Goal: Task Accomplishment & Management: Manage account settings

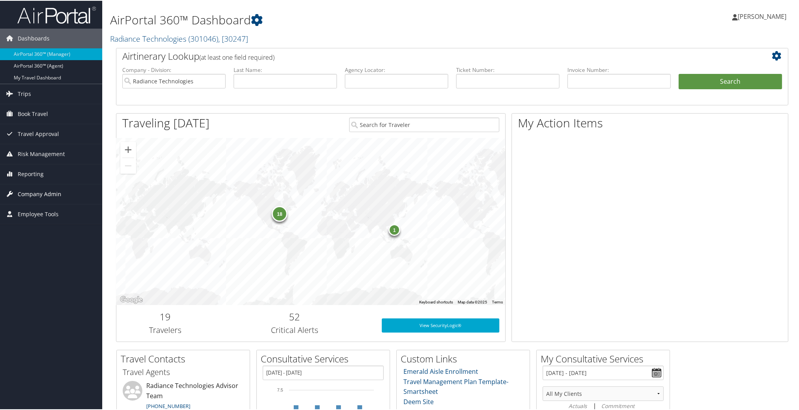
click at [53, 190] on span "Company Admin" at bounding box center [40, 194] width 44 height 20
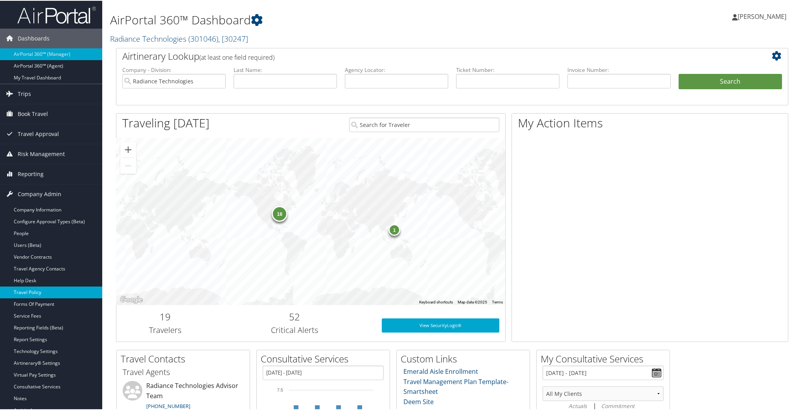
click at [38, 288] on link "Travel Policy" at bounding box center [51, 292] width 102 height 12
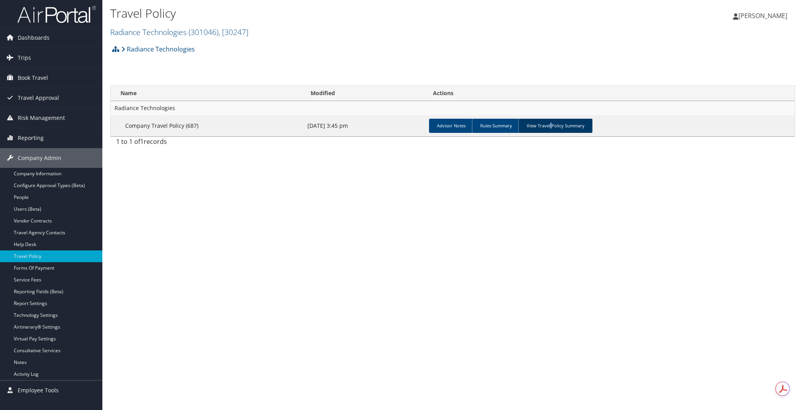
click at [550, 126] on link "View Travel Policy Summary" at bounding box center [555, 126] width 74 height 14
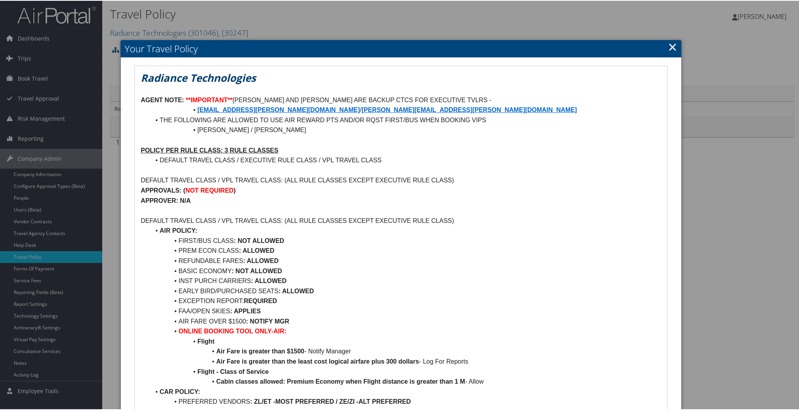
click at [670, 42] on link "×" at bounding box center [672, 46] width 9 height 16
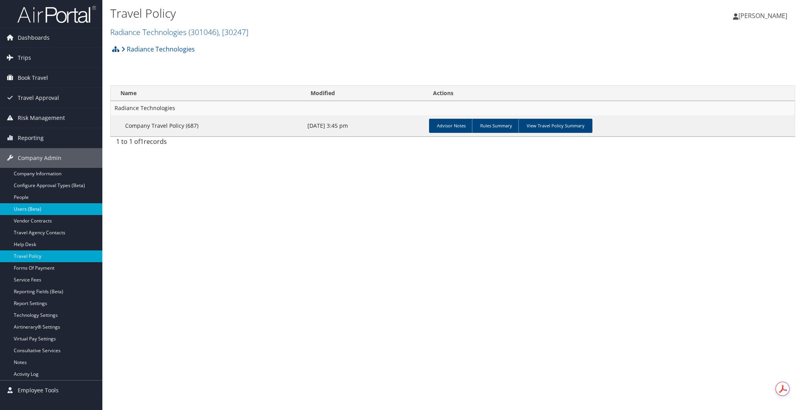
click at [8, 207] on link "Users (Beta)" at bounding box center [51, 209] width 102 height 12
click at [18, 210] on link "Users (Beta)" at bounding box center [51, 209] width 102 height 12
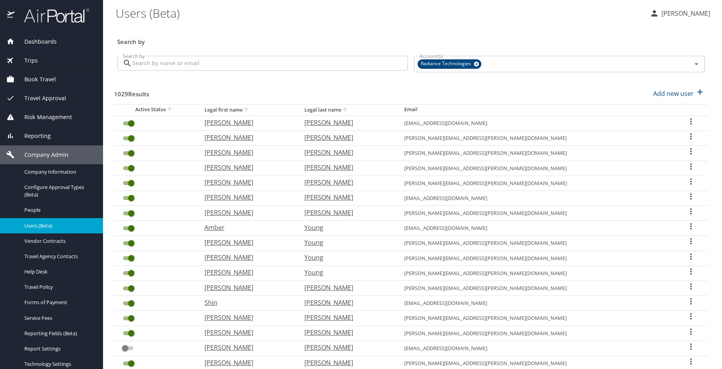
click at [220, 62] on input "Search by" at bounding box center [270, 63] width 276 height 15
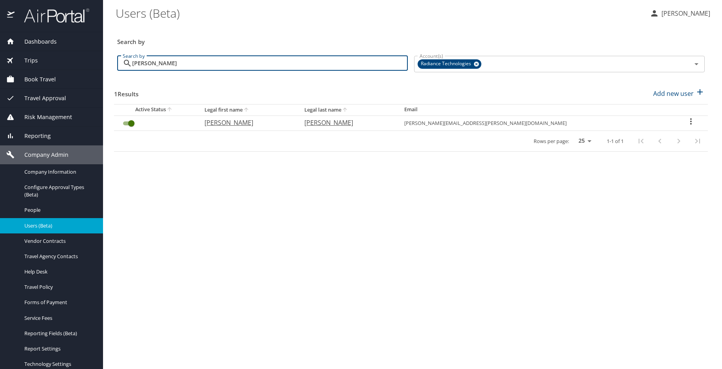
type input "[PERSON_NAME]"
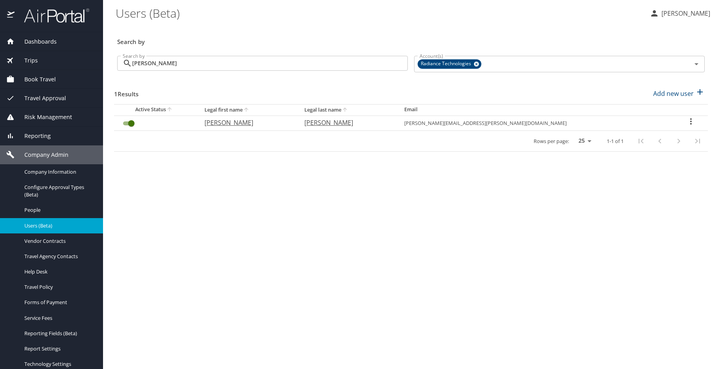
click at [690, 119] on icon "User Search Table" at bounding box center [691, 121] width 2 height 6
click at [662, 120] on li "View profile" at bounding box center [660, 123] width 114 height 14
select select "US"
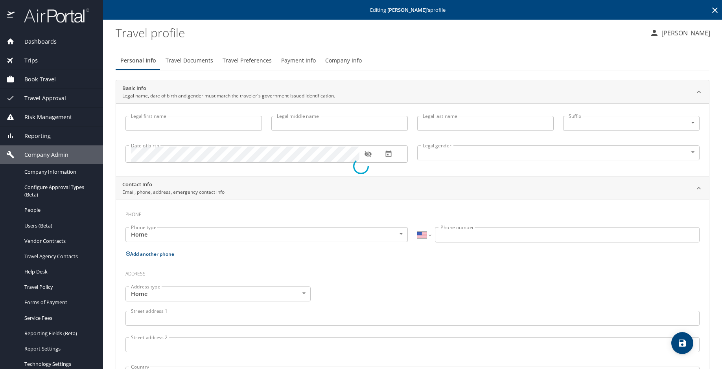
type input "[PERSON_NAME]"
type input "III"
type input "[DEMOGRAPHIC_DATA]"
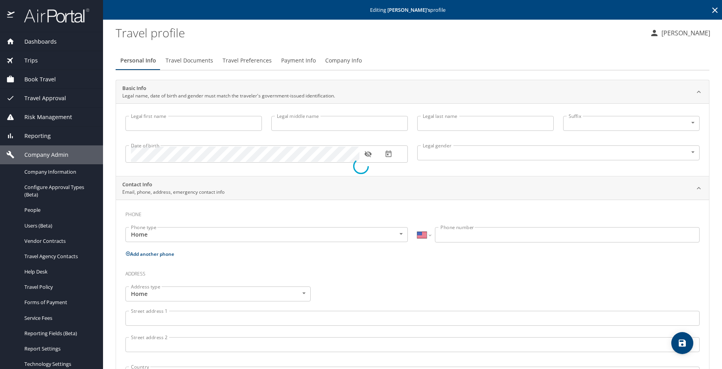
type input "[PERSON_NAME]"
type input "[PHONE_NUMBER]"
type input "[EMAIL_ADDRESS][DOMAIN_NAME]"
select select "US"
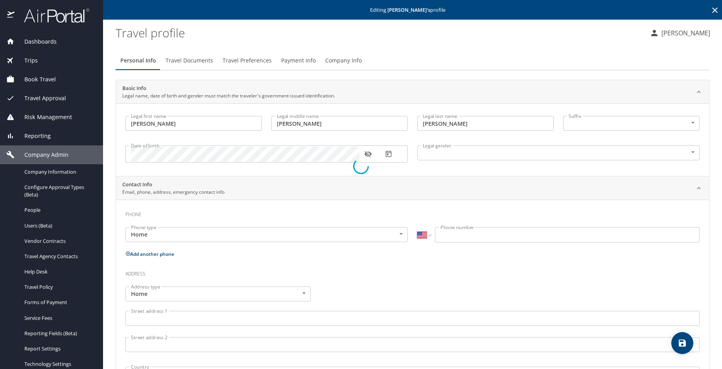
select select "US"
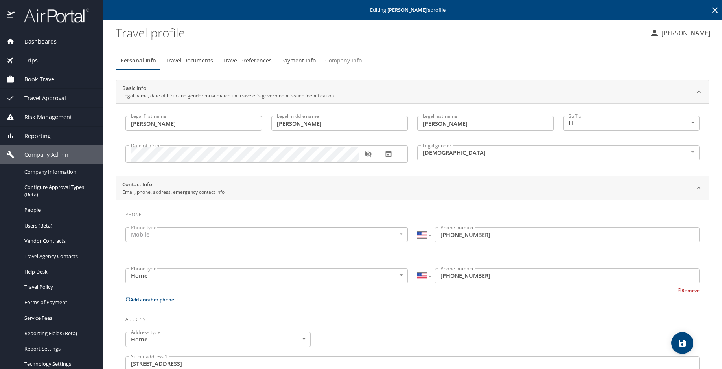
click at [340, 57] on span "Company Info" at bounding box center [343, 61] width 37 height 10
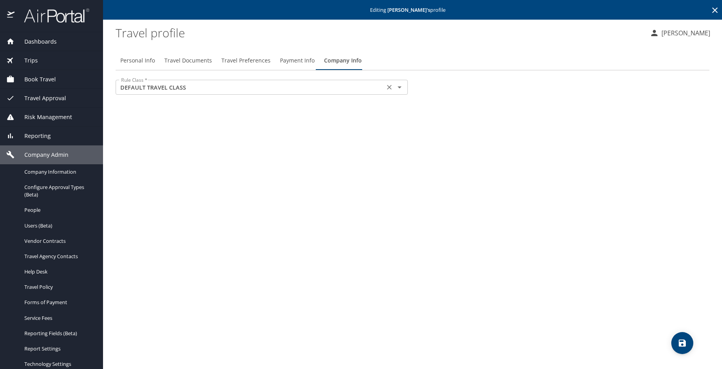
click at [401, 89] on icon "Open" at bounding box center [399, 87] width 9 height 9
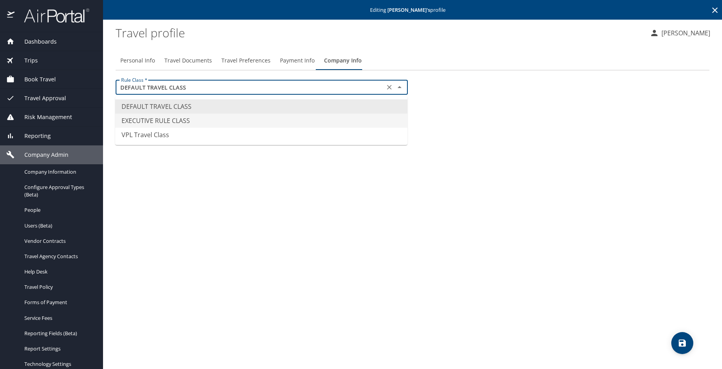
click at [187, 120] on li "EXECUTIVE RULE CLASS" at bounding box center [261, 121] width 292 height 14
type input "EXECUTIVE RULE CLASS"
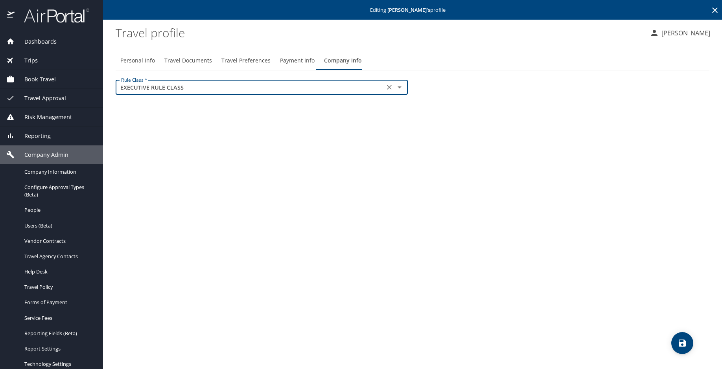
click at [685, 339] on icon "save" at bounding box center [682, 343] width 9 height 9
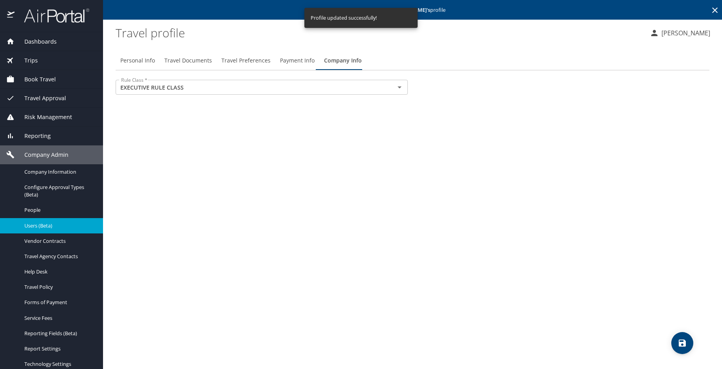
click at [27, 223] on span "Users (Beta)" at bounding box center [58, 225] width 69 height 7
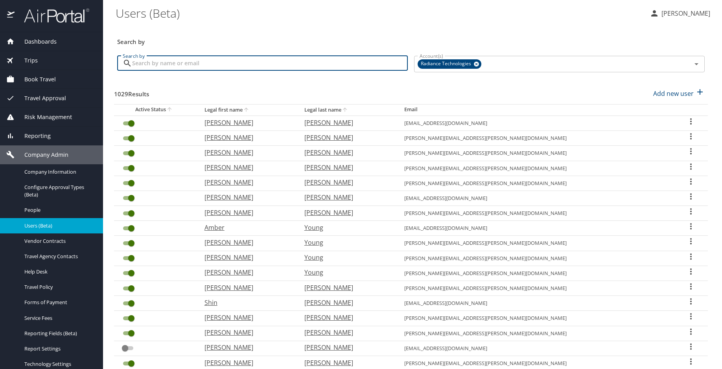
click at [217, 68] on input "Search by" at bounding box center [270, 63] width 276 height 15
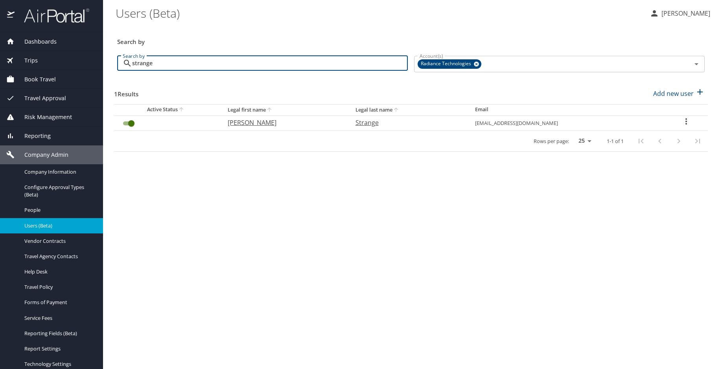
type input "strange"
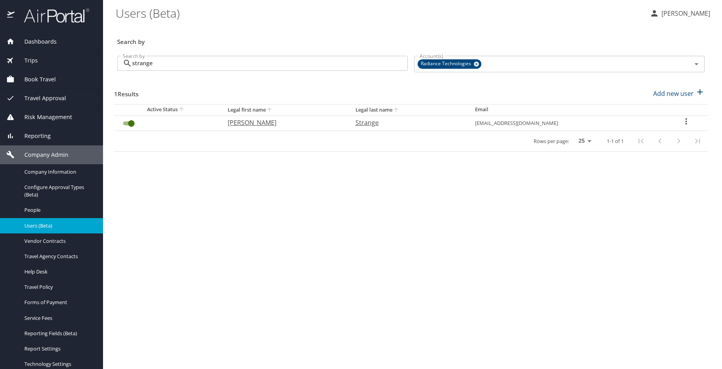
click at [687, 120] on icon "User Search Table" at bounding box center [686, 121] width 9 height 9
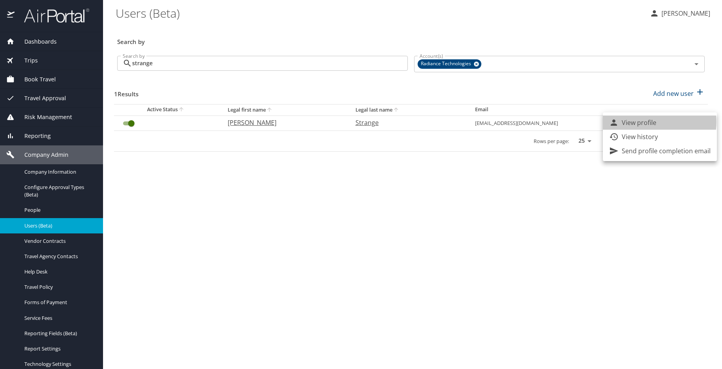
click at [648, 122] on p "View profile" at bounding box center [639, 122] width 35 height 9
select select "US"
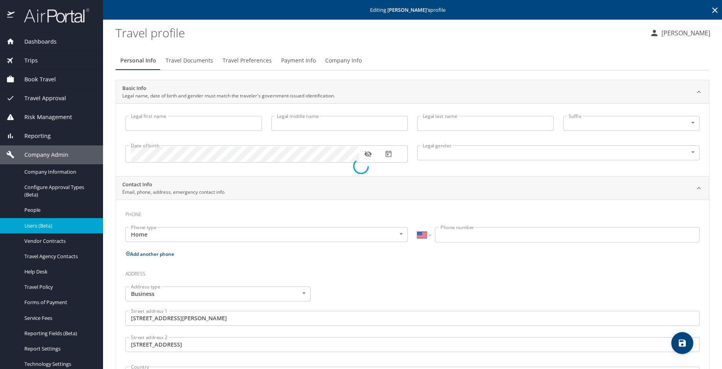
type input "Thomas"
type input "Ray"
type input "Strange"
type input "Male"
type input "karen"
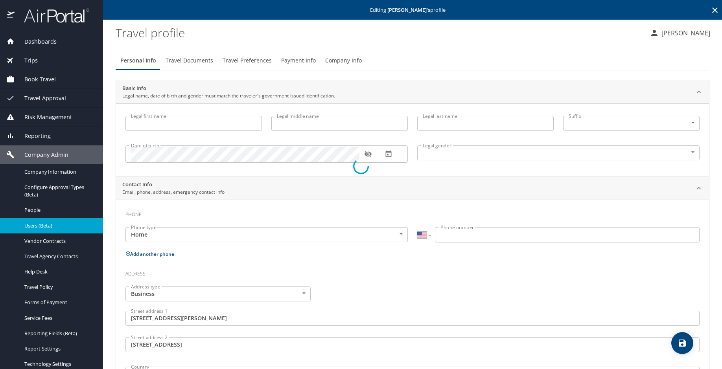
type input "Strange"
type input "(228) 255-8649"
type input "United States of America"
type input "Mississippi"
select select "US"
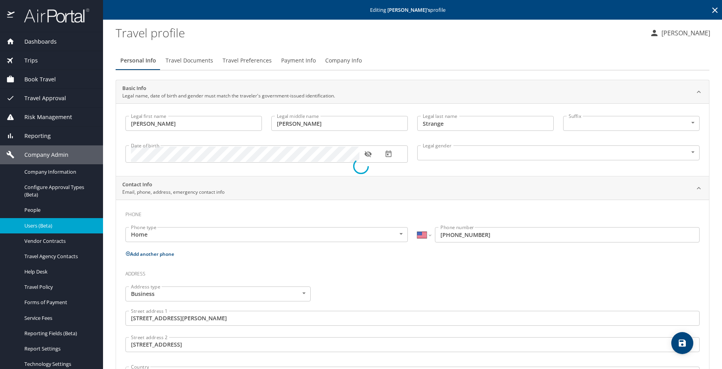
select select "US"
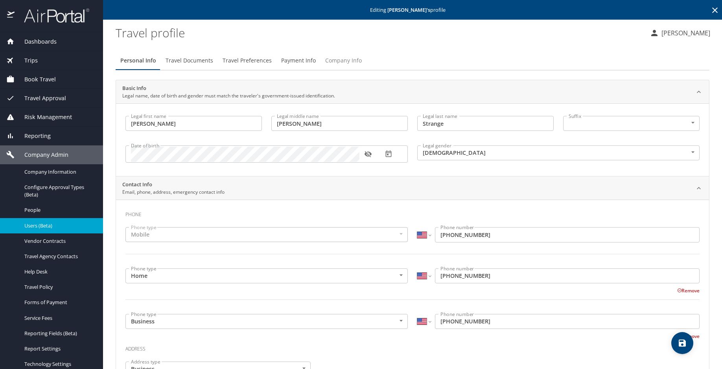
click at [351, 57] on span "Company Info" at bounding box center [343, 61] width 37 height 10
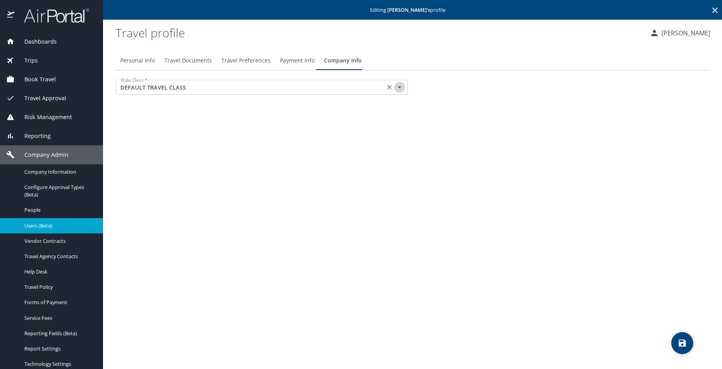
click at [400, 85] on icon "Open" at bounding box center [399, 87] width 9 height 9
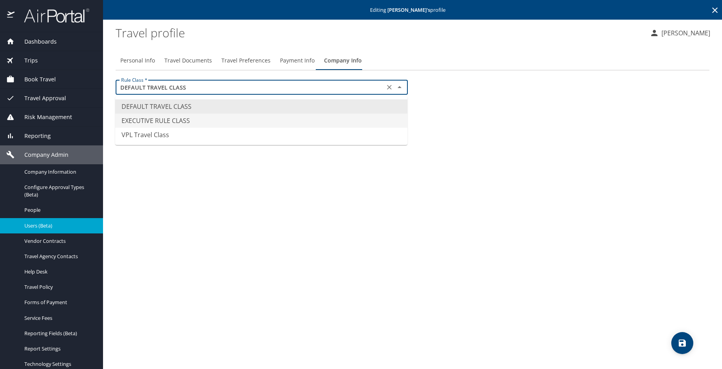
click at [188, 120] on li "EXECUTIVE RULE CLASS" at bounding box center [261, 121] width 292 height 14
type input "EXECUTIVE RULE CLASS"
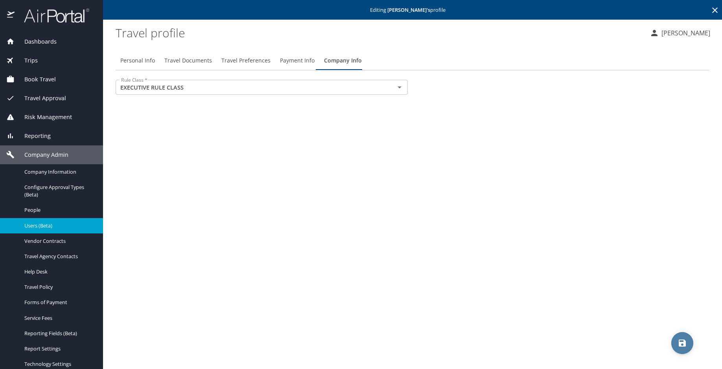
click at [685, 339] on icon "save" at bounding box center [682, 343] width 9 height 9
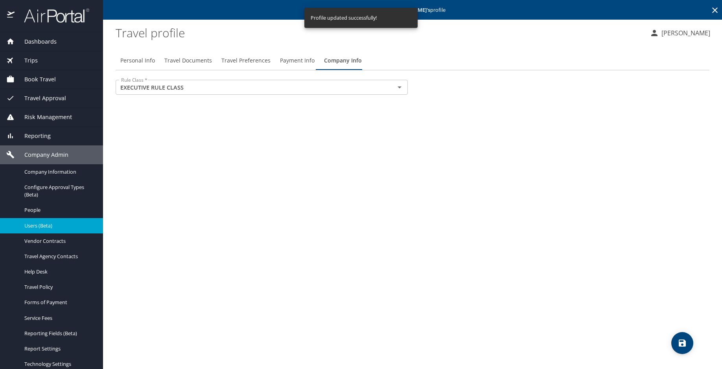
click at [37, 224] on span "Users (Beta)" at bounding box center [58, 225] width 69 height 7
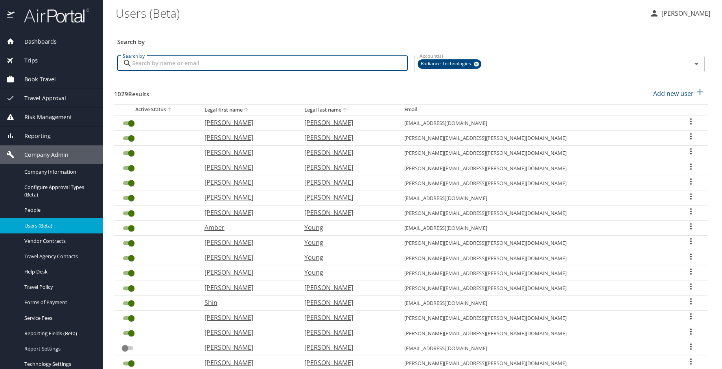
click at [307, 66] on input "Search by" at bounding box center [270, 63] width 276 height 15
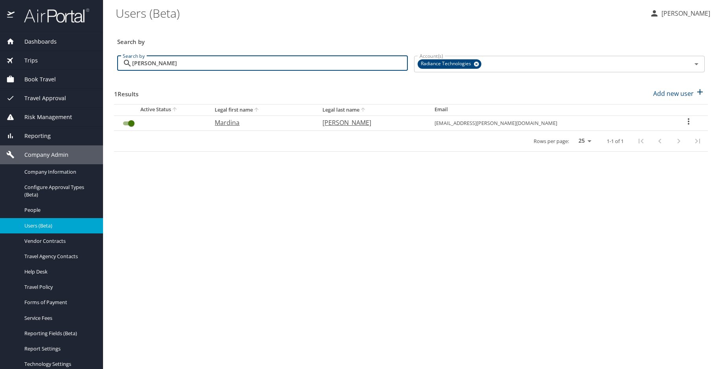
type input "wammack"
click at [688, 121] on icon "User Search Table" at bounding box center [688, 121] width 9 height 9
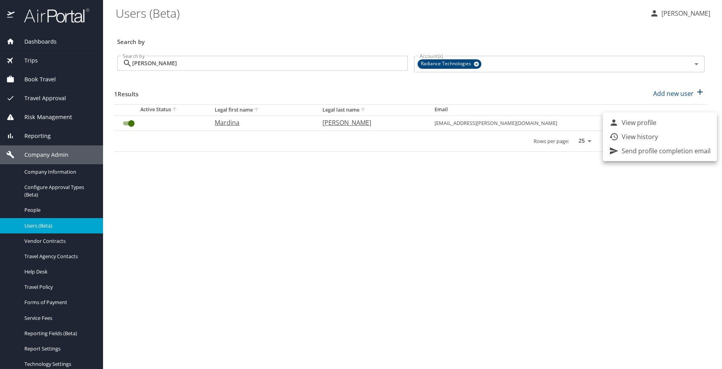
click at [653, 120] on p "View profile" at bounding box center [639, 122] width 35 height 9
select select "US"
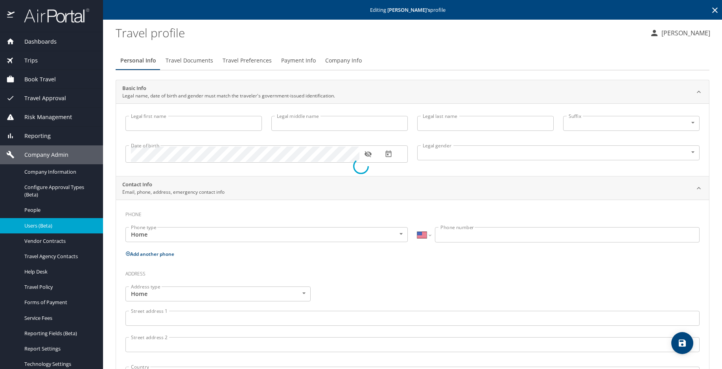
type input "Mardina"
type input "Hollis"
type input "Wammack"
type input "Female"
select select "US"
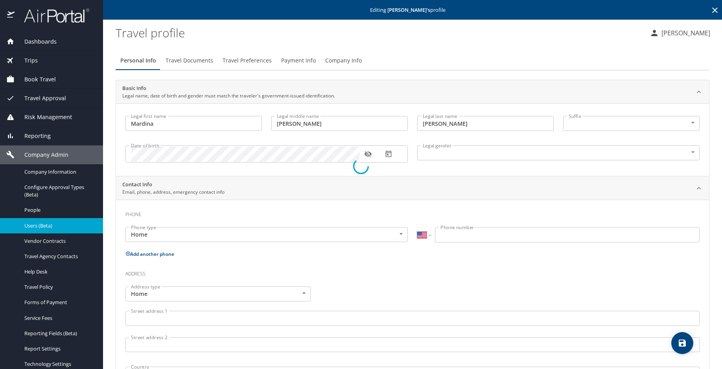
select select "US"
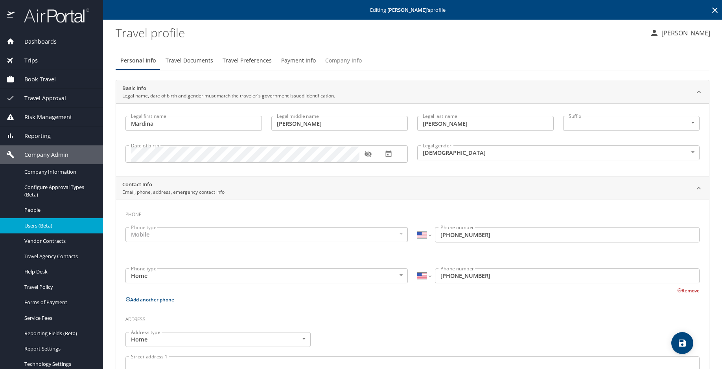
click at [340, 59] on span "Company Info" at bounding box center [343, 61] width 37 height 10
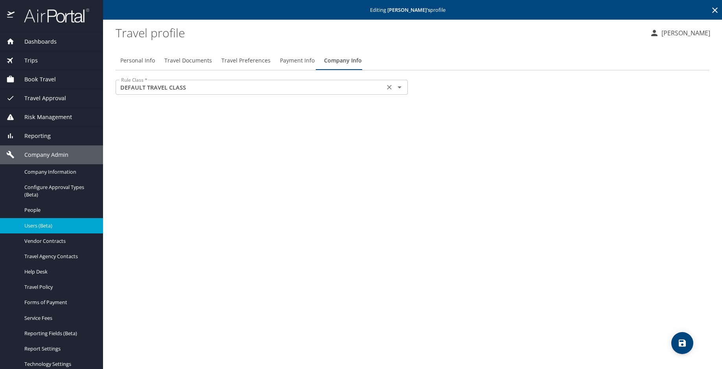
click at [403, 88] on icon "Open" at bounding box center [399, 87] width 9 height 9
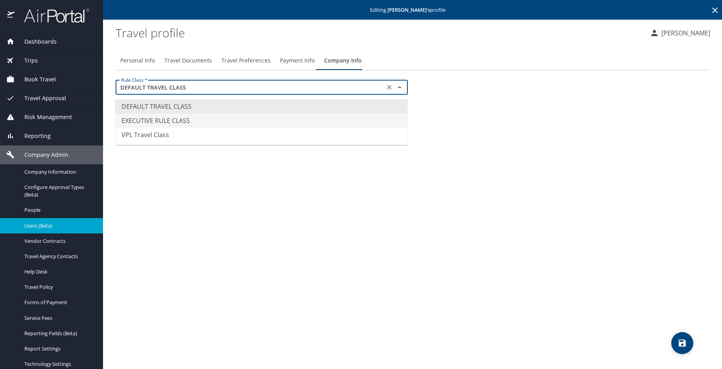
click at [182, 116] on li "EXECUTIVE RULE CLASS" at bounding box center [261, 121] width 292 height 14
type input "EXECUTIVE RULE CLASS"
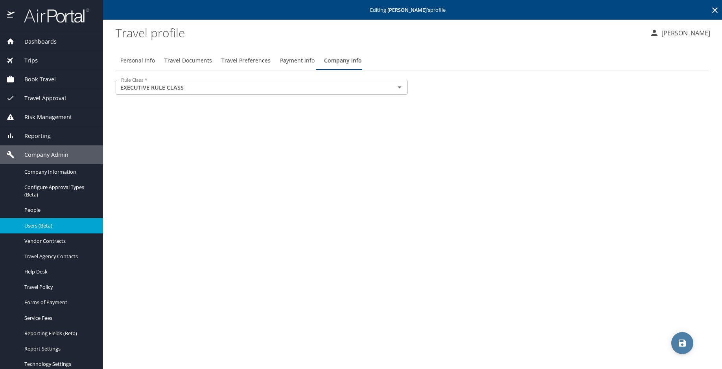
click at [677, 341] on span "save" at bounding box center [683, 343] width 22 height 9
click at [54, 11] on img at bounding box center [52, 15] width 74 height 15
